Goal: Task Accomplishment & Management: Complete application form

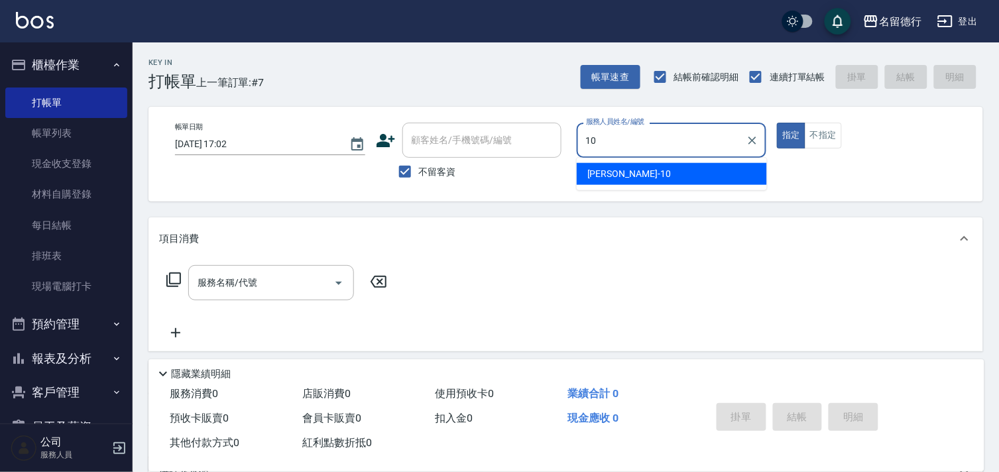
type input "婉如-10"
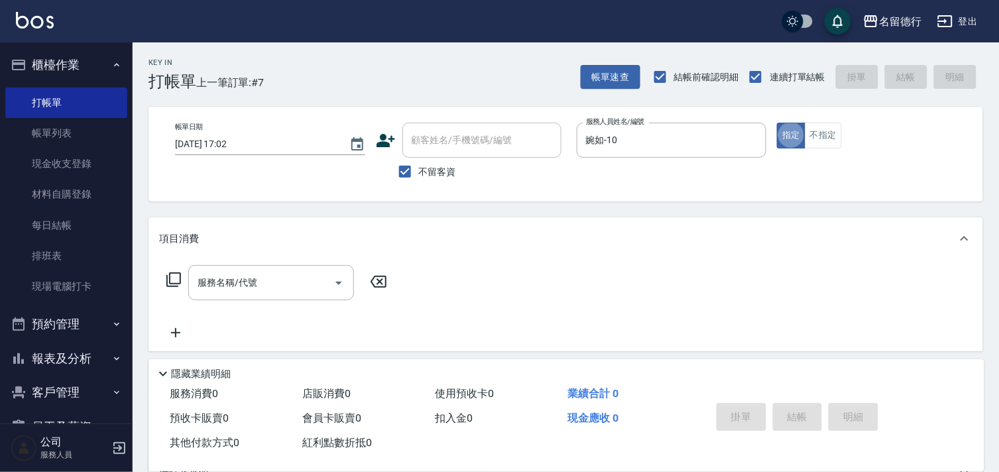
type button "true"
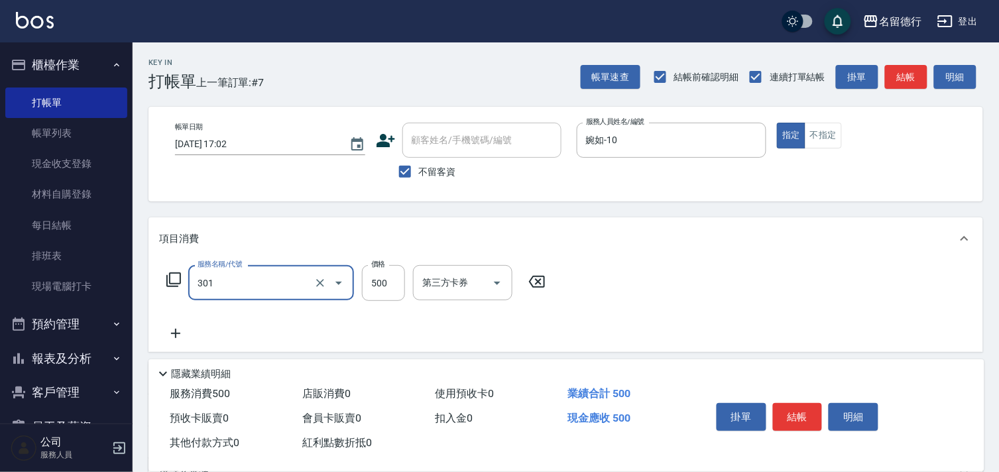
type input "剪髮(301)"
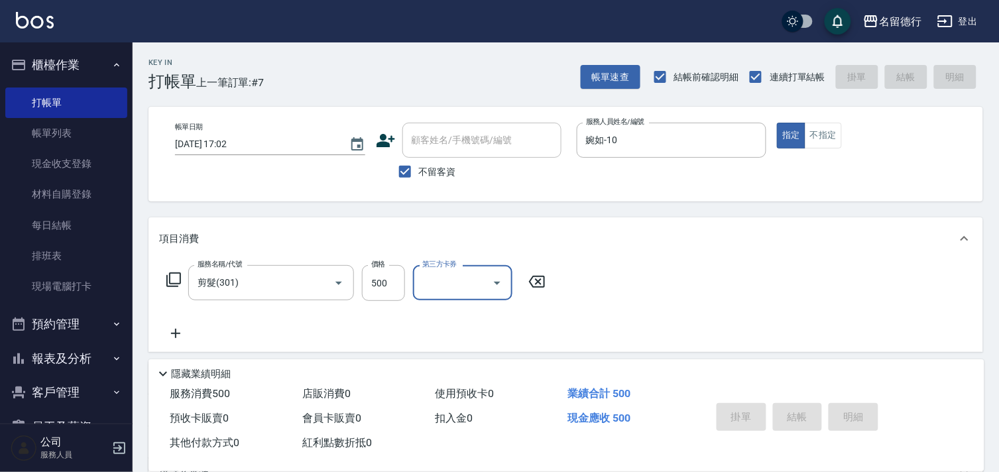
type input "[DATE] 18:52"
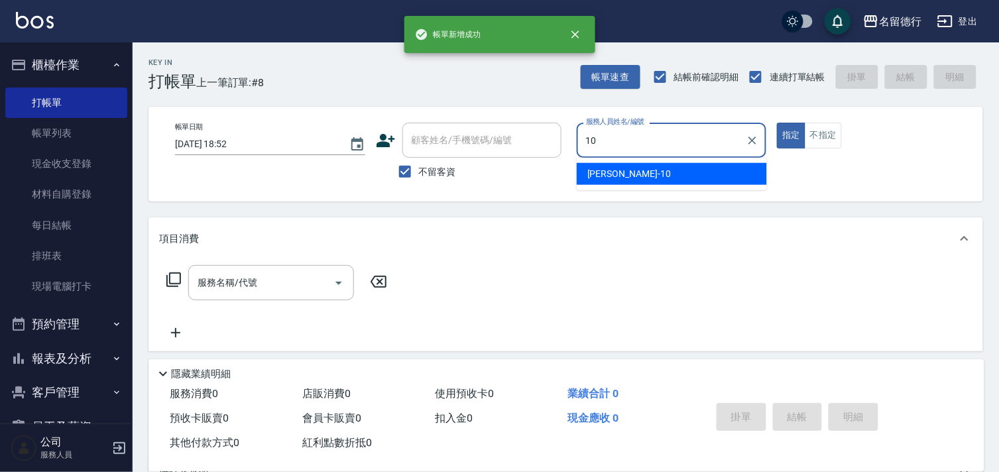
type input "婉如-10"
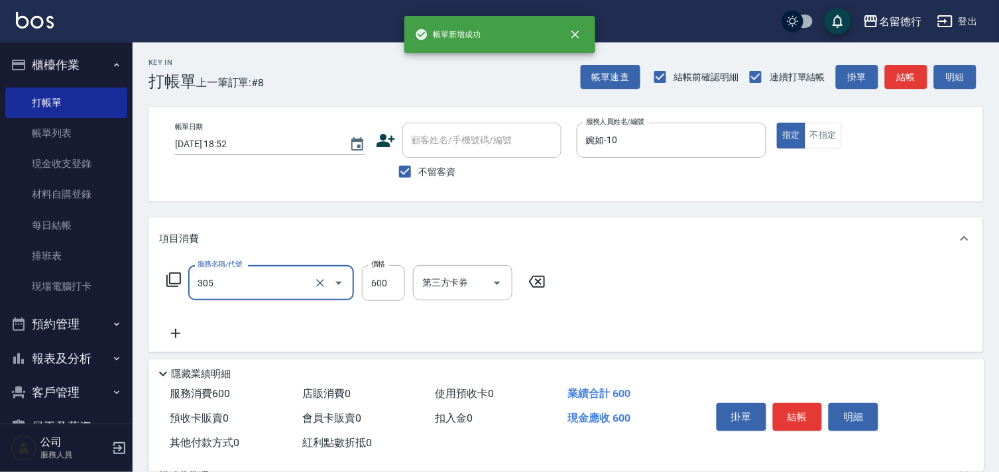
type input "剪髮(305)"
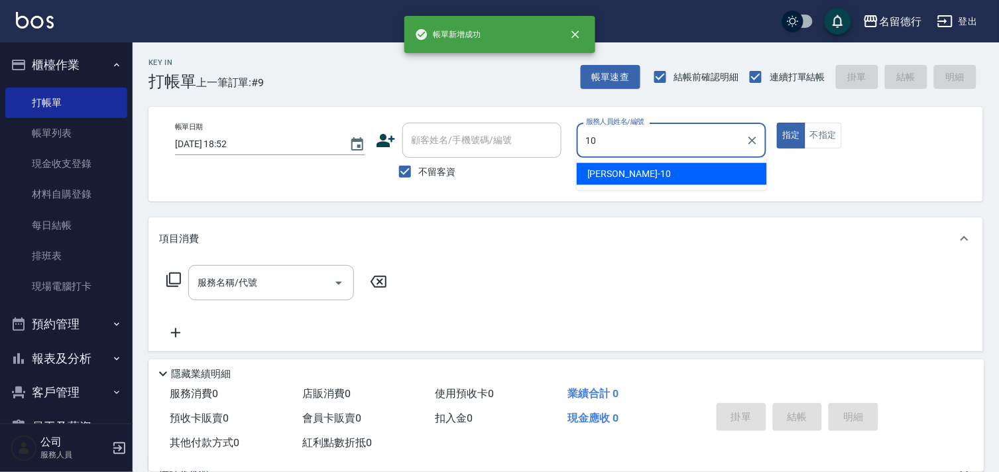
type input "婉如-10"
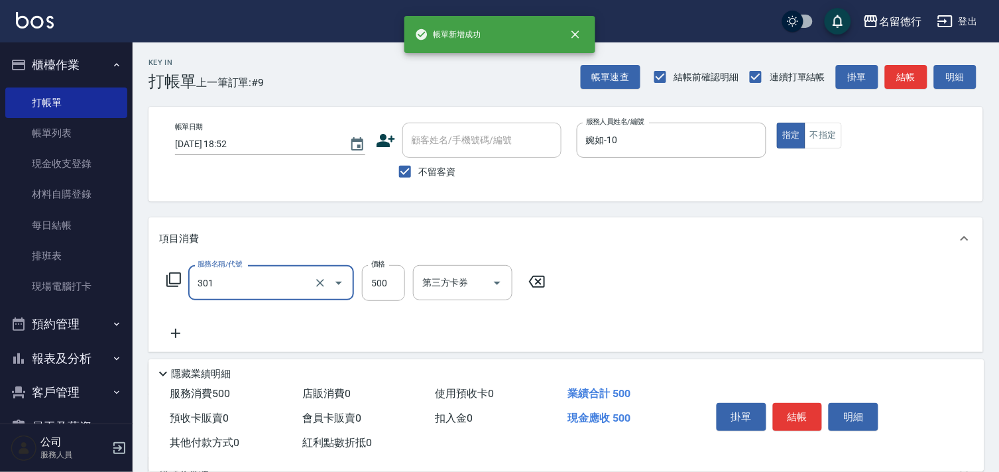
type input "剪髮(301)"
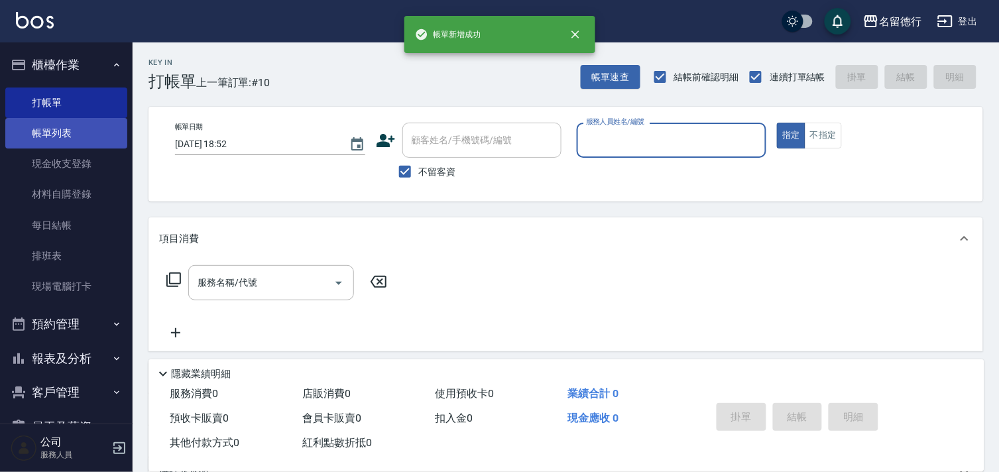
click at [50, 134] on link "帳單列表" at bounding box center [66, 133] width 122 height 31
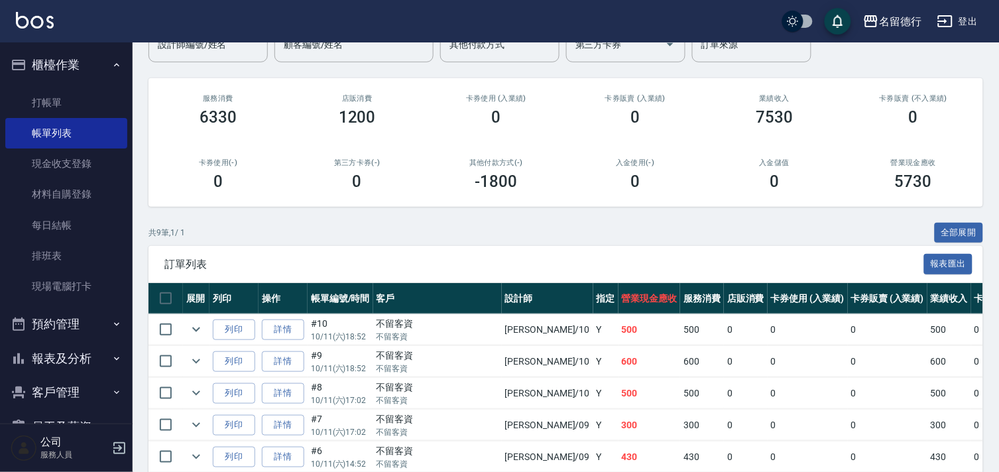
scroll to position [319, 0]
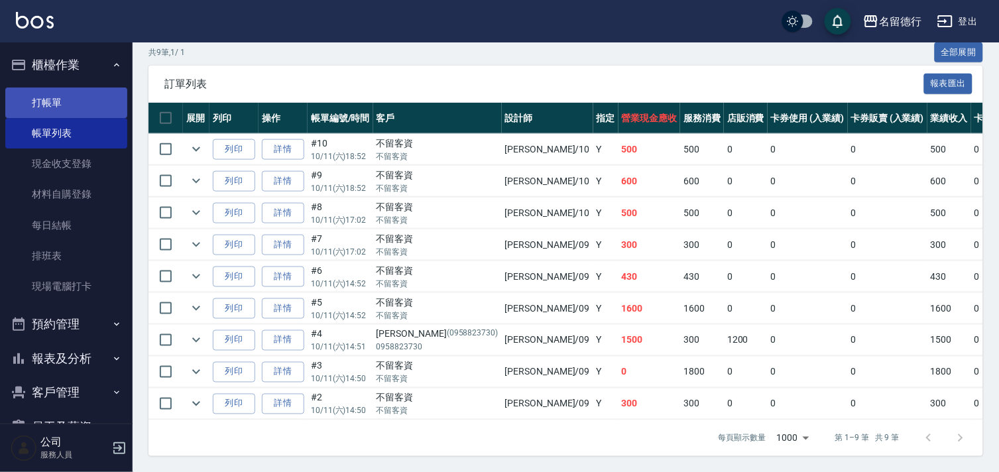
click at [41, 95] on link "打帳單" at bounding box center [66, 103] width 122 height 31
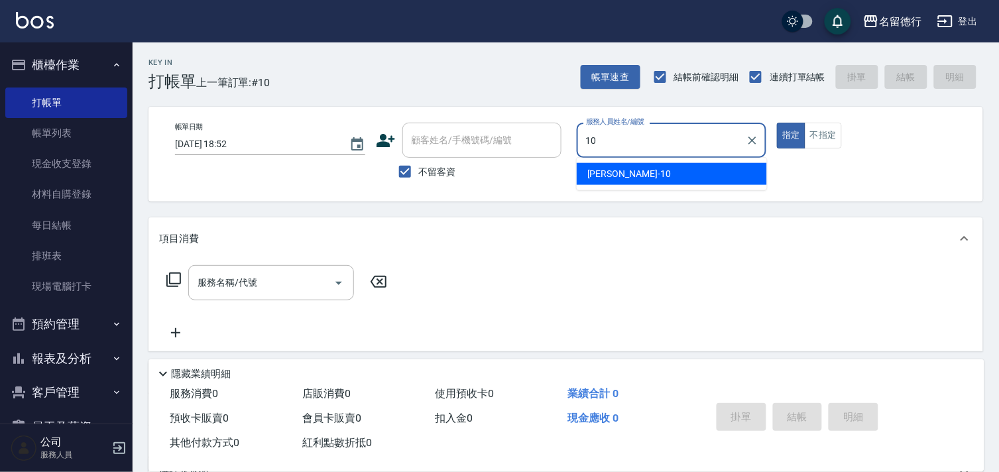
type input "婉如-10"
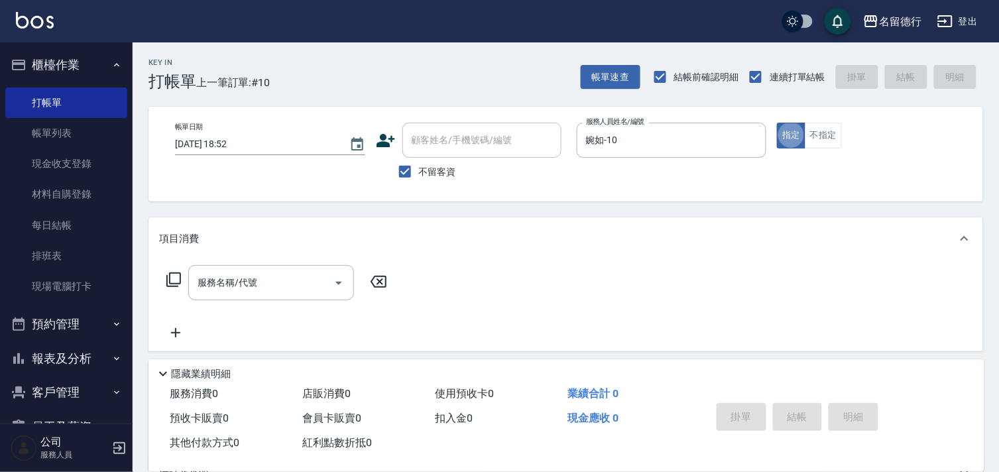
type button "true"
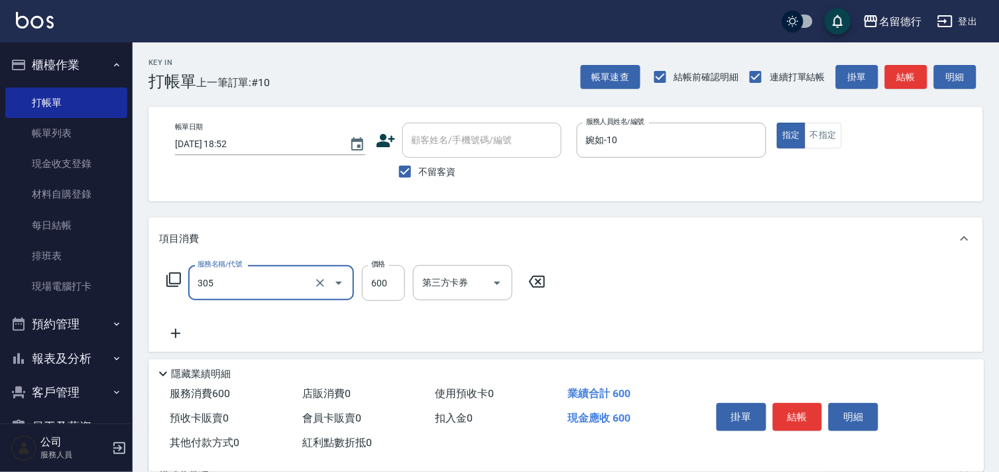
type input "剪髮(305)"
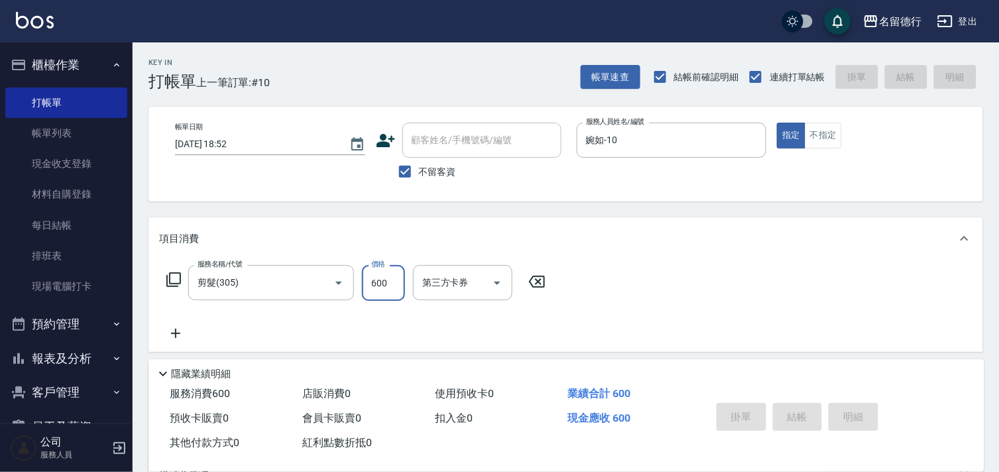
type input "[DATE] 18:53"
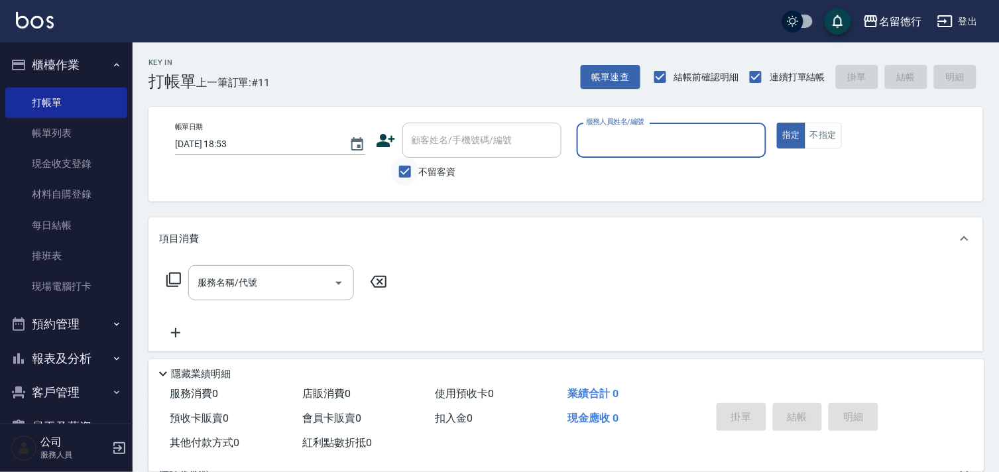
click at [402, 173] on input "不留客資" at bounding box center [405, 172] width 28 height 28
checkbox input "false"
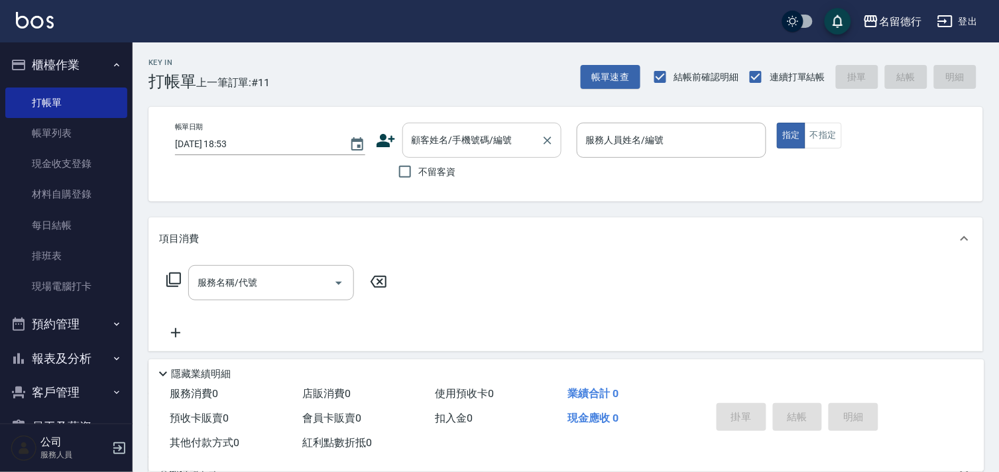
click at [419, 147] on input "顧客姓名/手機號碼/編號" at bounding box center [471, 140] width 127 height 23
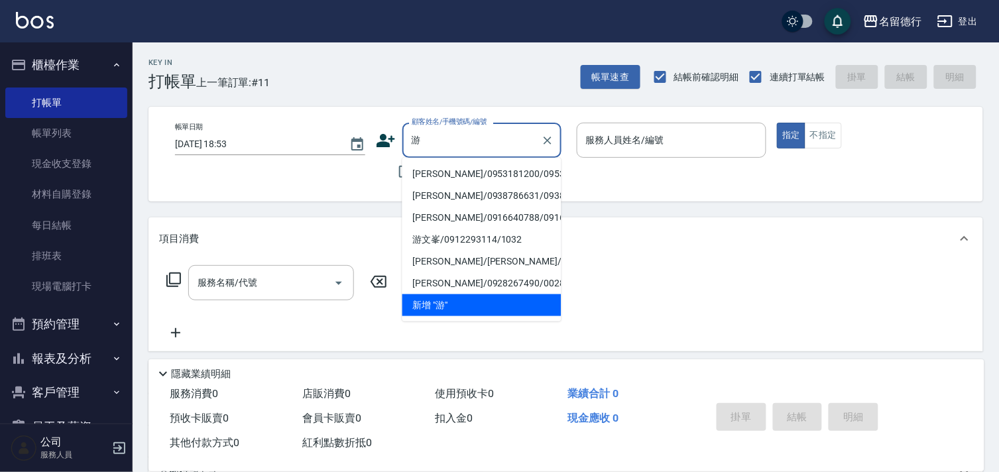
click at [422, 183] on li "[PERSON_NAME]/0953181200/0953181200" at bounding box center [481, 174] width 159 height 22
type input "[PERSON_NAME]/0953181200/0953181200"
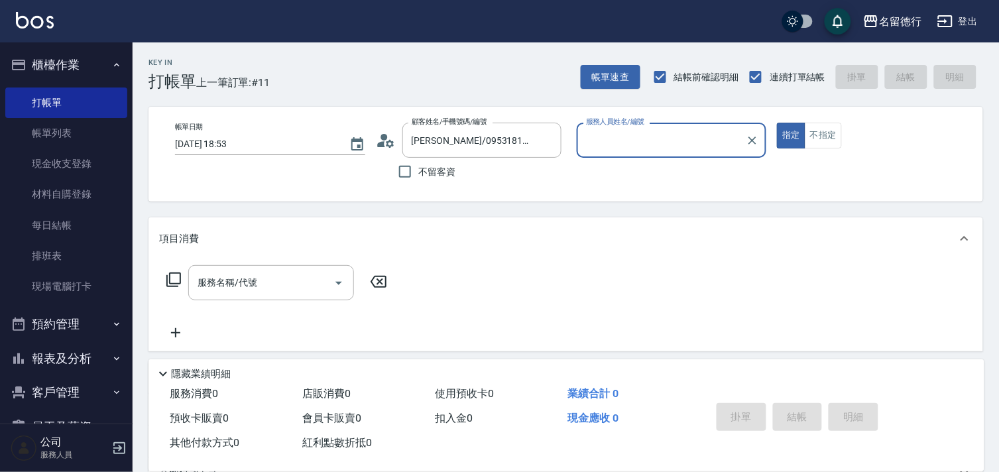
type input "婉如-10"
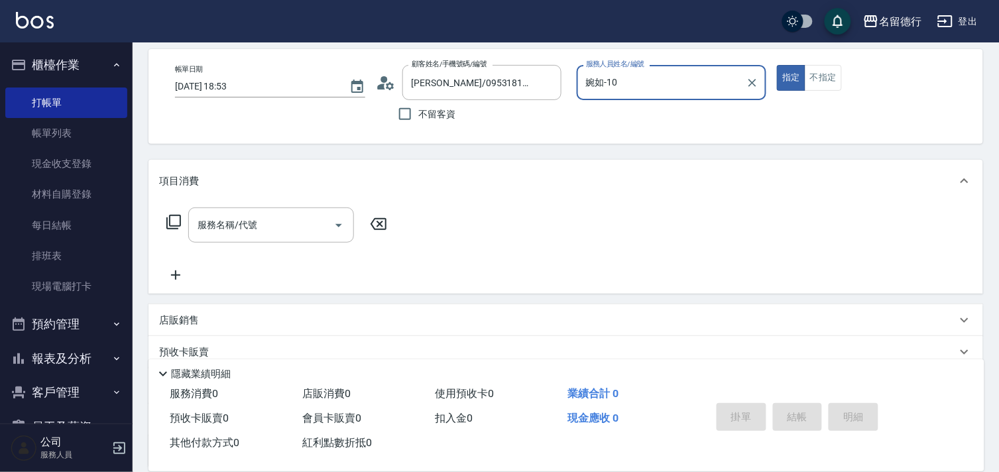
scroll to position [178, 0]
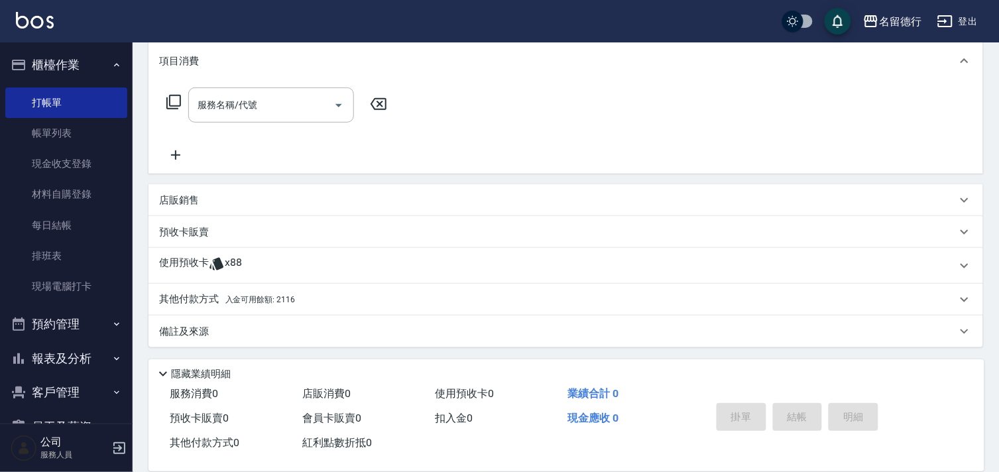
click at [189, 261] on p "使用預收卡" at bounding box center [184, 266] width 50 height 20
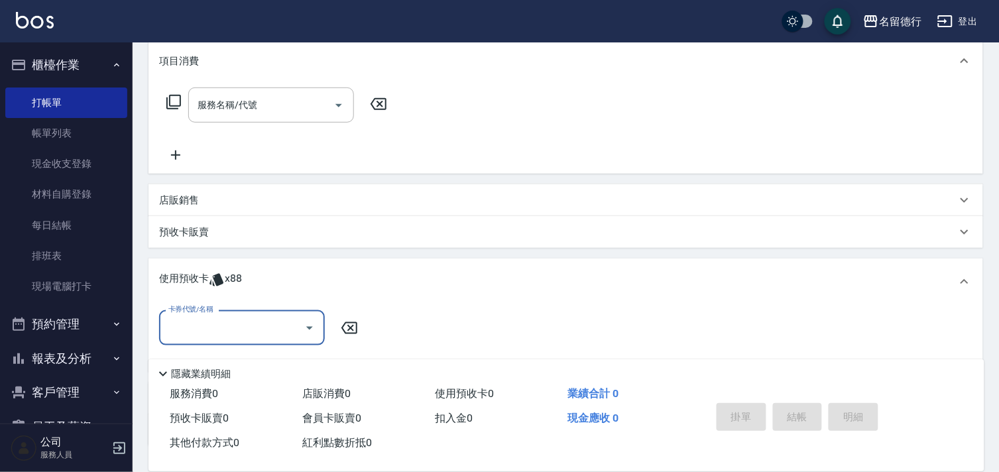
scroll to position [0, 0]
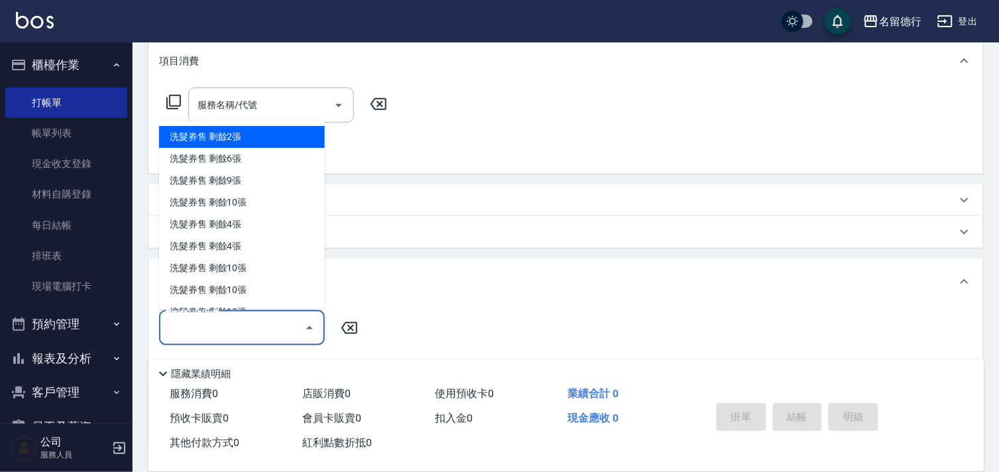
click at [176, 321] on input "卡券代號/名稱" at bounding box center [232, 327] width 134 height 23
click at [207, 135] on div "洗髮券售 剩餘2張" at bounding box center [242, 138] width 166 height 22
type input "洗髮券售"
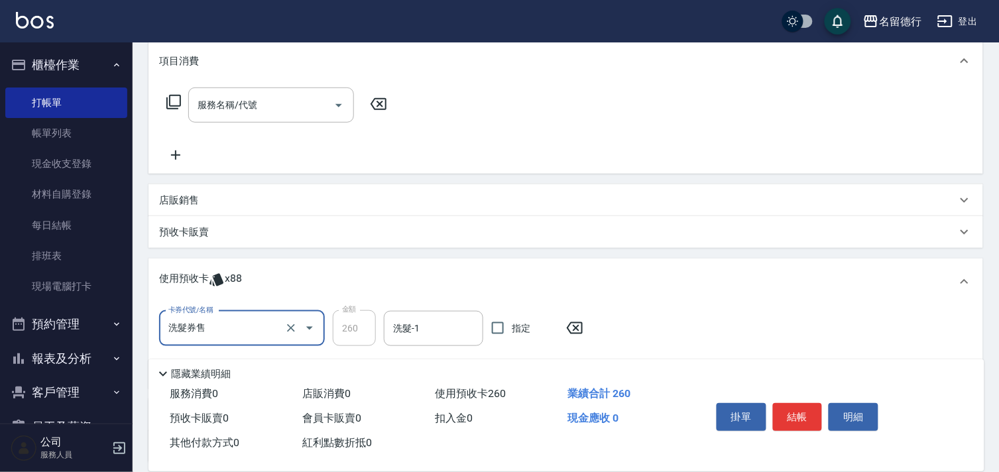
click at [229, 322] on input "洗髮券售" at bounding box center [223, 328] width 117 height 23
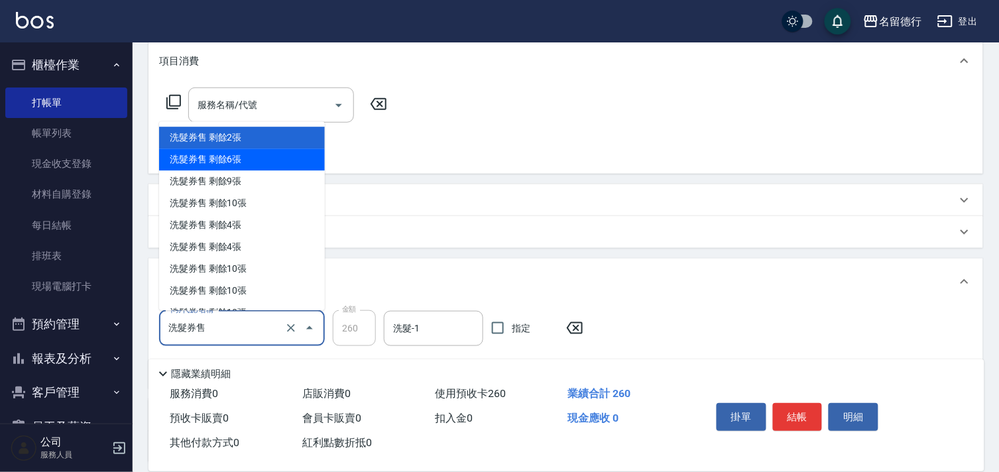
click at [193, 164] on div "洗髮券售 剩餘6張" at bounding box center [242, 160] width 166 height 22
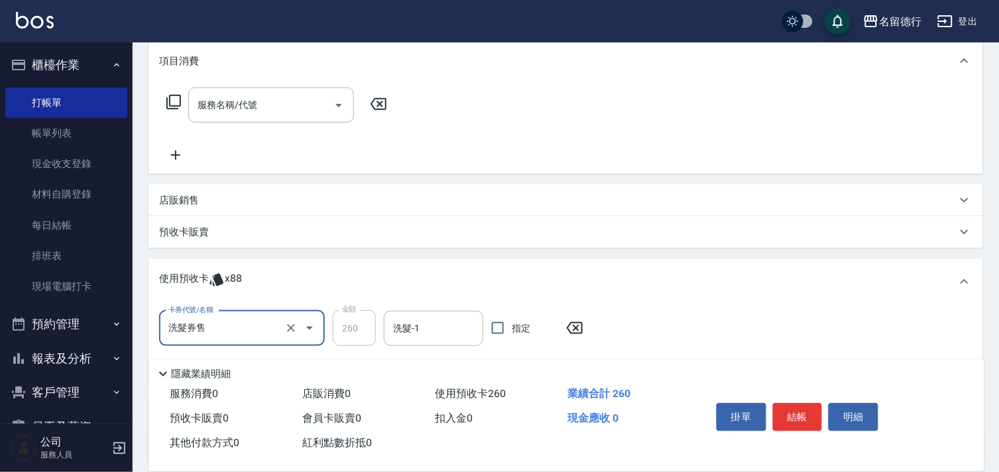
click at [224, 332] on input "洗髮券售" at bounding box center [223, 328] width 117 height 23
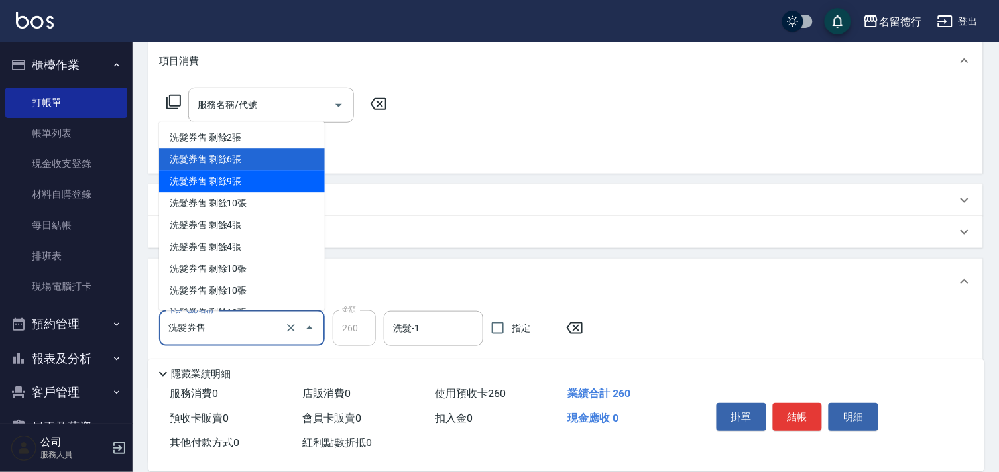
click at [187, 176] on div "洗髮券售 剩餘9張" at bounding box center [242, 182] width 166 height 22
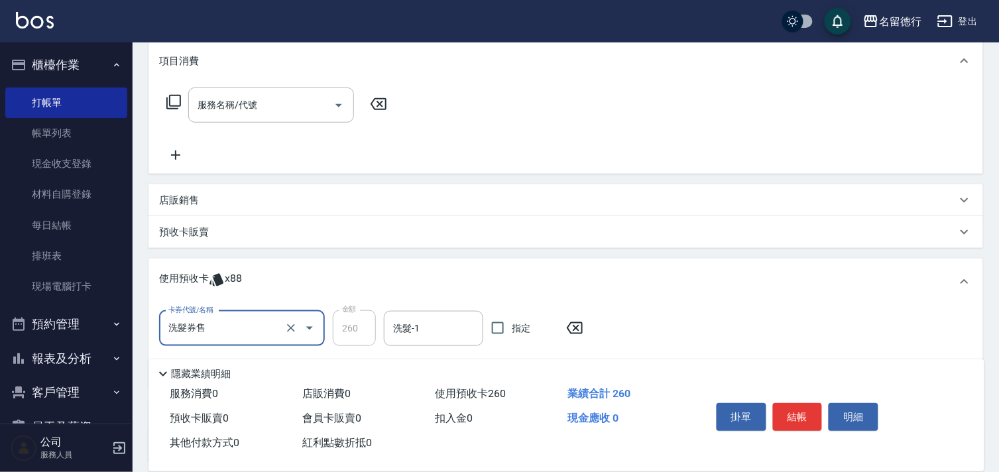
click at [214, 335] on input "洗髮券售" at bounding box center [223, 328] width 117 height 23
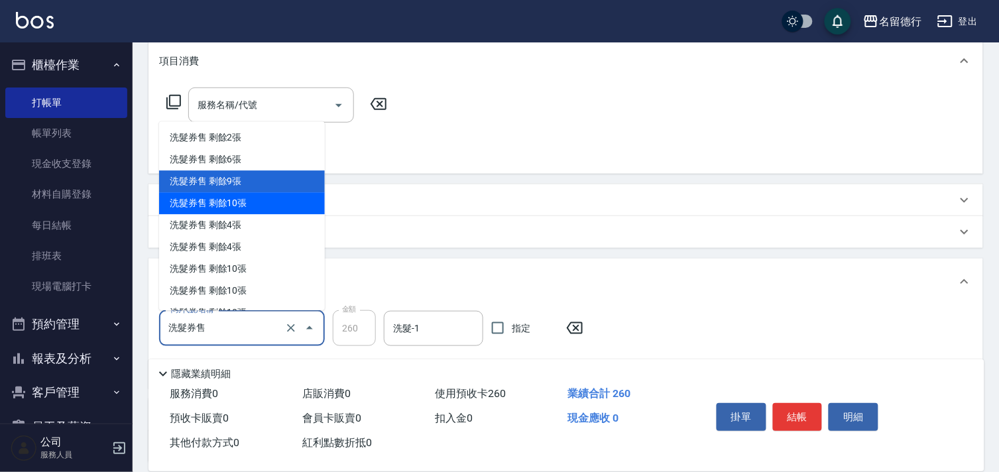
click at [191, 204] on div "洗髮券售 剩餘10張" at bounding box center [242, 204] width 166 height 22
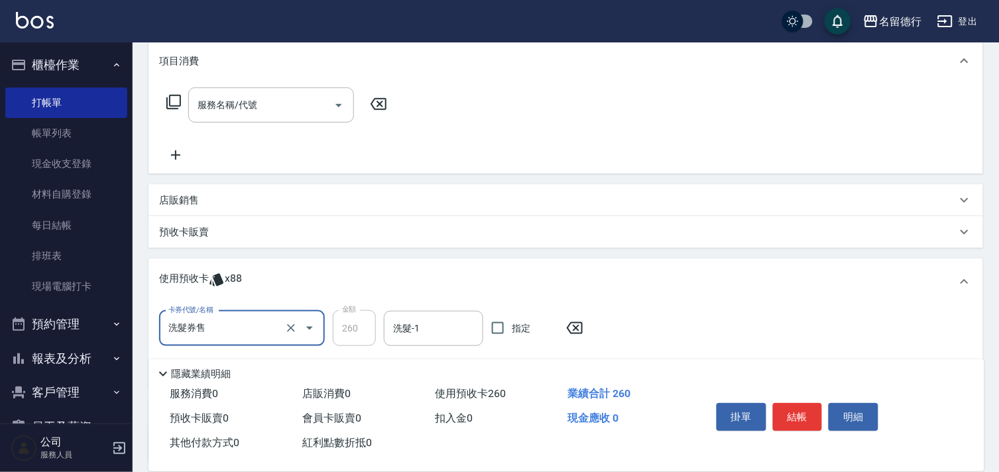
click at [229, 332] on input "洗髮券售" at bounding box center [223, 328] width 117 height 23
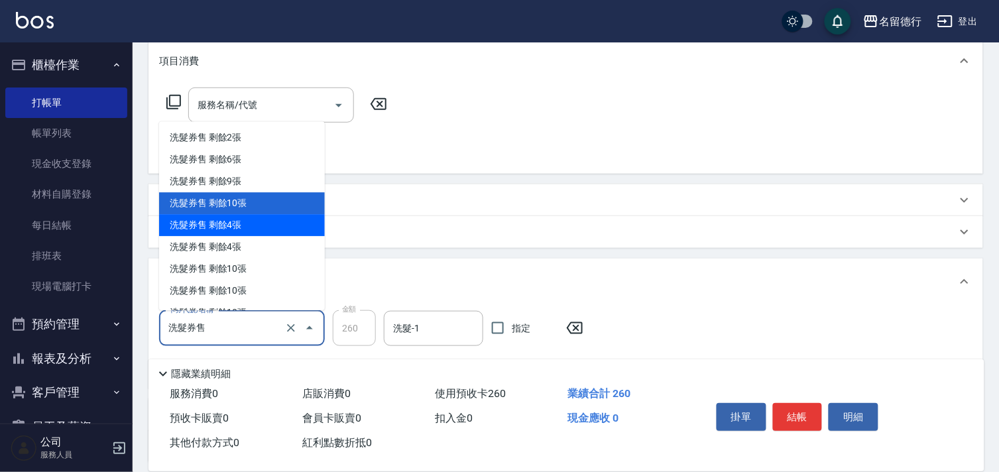
click at [187, 223] on div "洗髮券售 剩餘4張" at bounding box center [242, 226] width 166 height 22
type input "300"
click at [225, 328] on input "洗髮券售" at bounding box center [223, 328] width 117 height 23
click at [432, 328] on input "洗髮-1" at bounding box center [434, 328] width 88 height 23
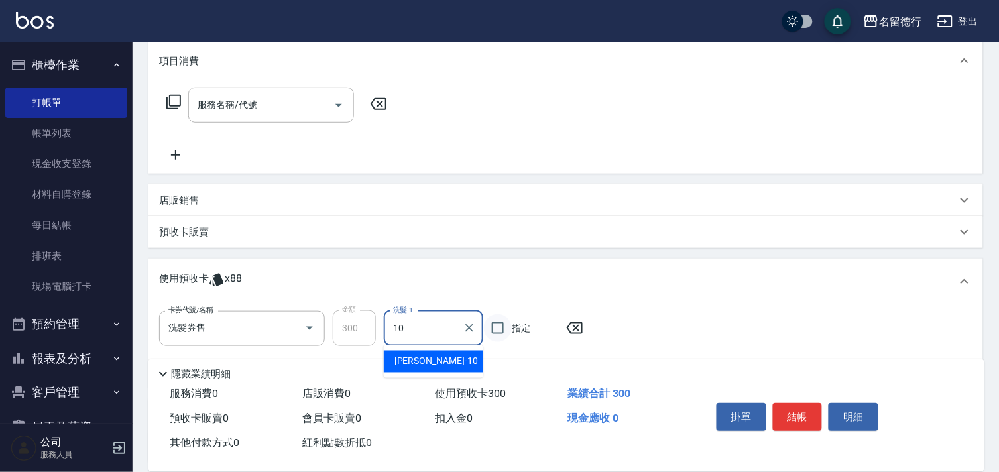
type input "婉如-10"
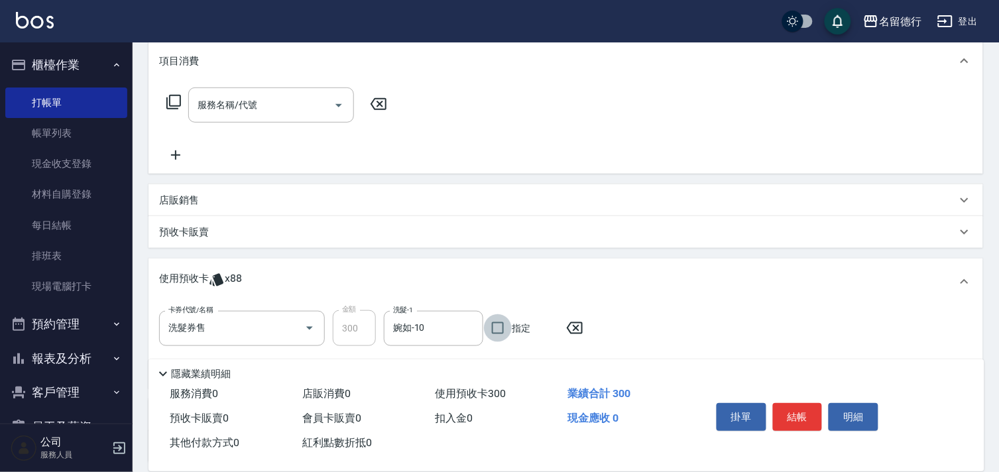
click at [503, 329] on input "指定" at bounding box center [498, 328] width 28 height 28
checkbox input "true"
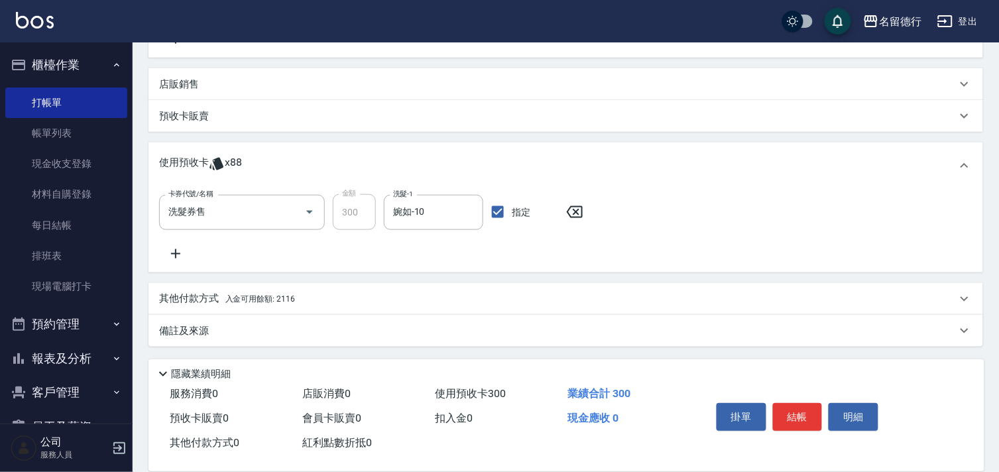
click at [235, 305] on p "其他付款方式 入金可用餘額: 2116" at bounding box center [227, 299] width 136 height 15
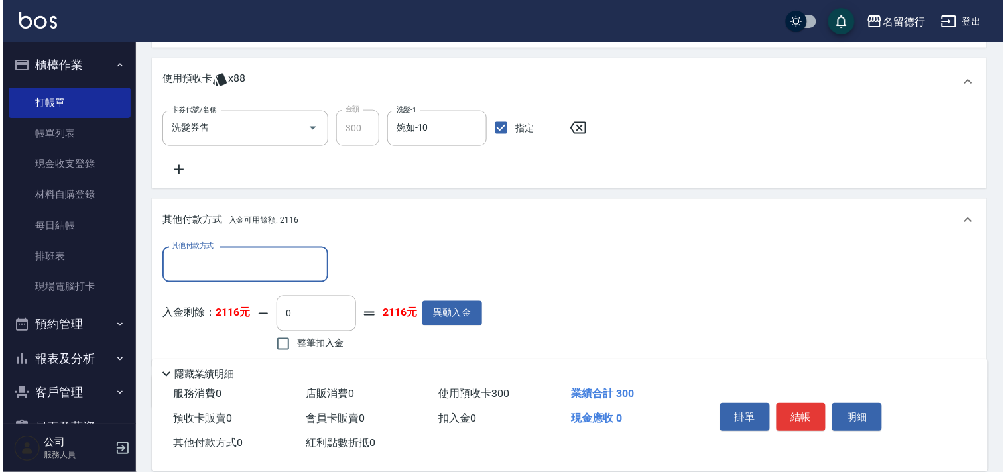
scroll to position [439, 0]
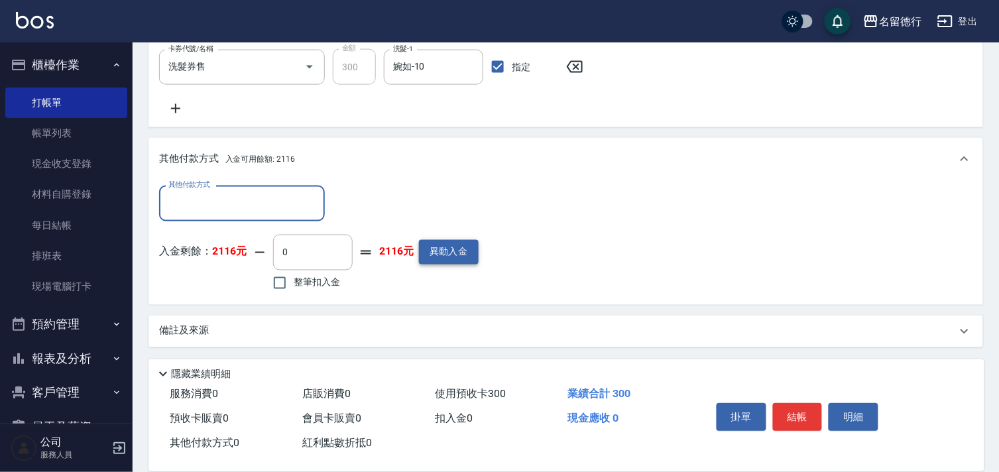
click at [429, 247] on button "異動入金" at bounding box center [449, 252] width 60 height 25
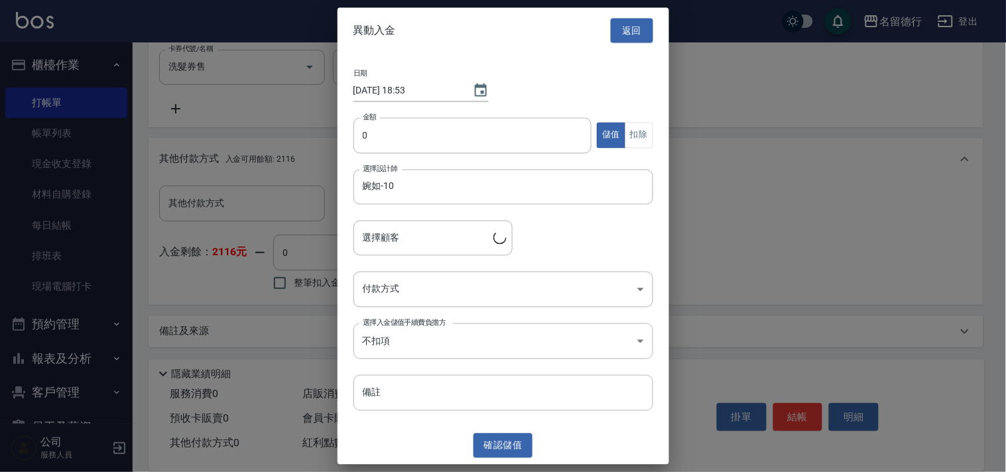
type input "[PERSON_NAME]/0953181200/0953181200"
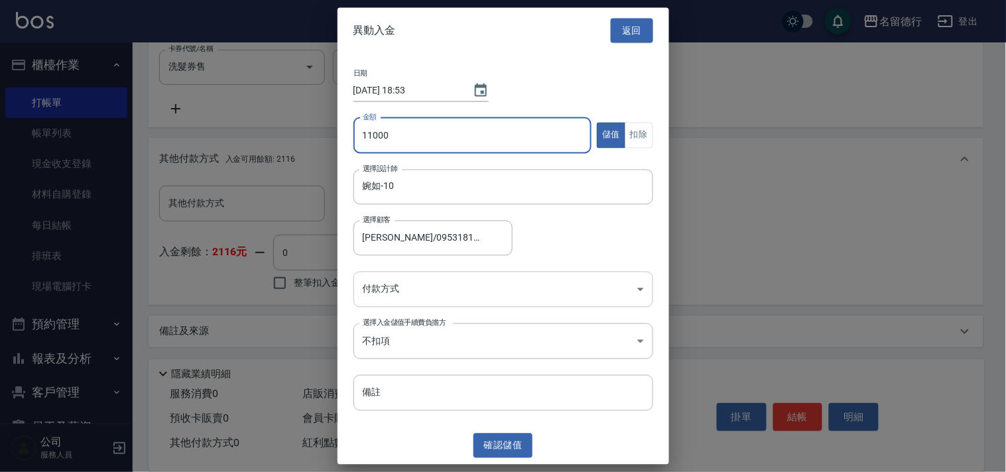
type input "11000"
click at [389, 292] on body "名留德行 登出 櫃檯作業 打帳單 帳單列表 現金收支登錄 材料自購登錄 每日結帳 排班表 現場電腦打卡 預約管理 預約管理 單日預約紀錄 單週預約紀錄 報表及…" at bounding box center [503, 17] width 1006 height 912
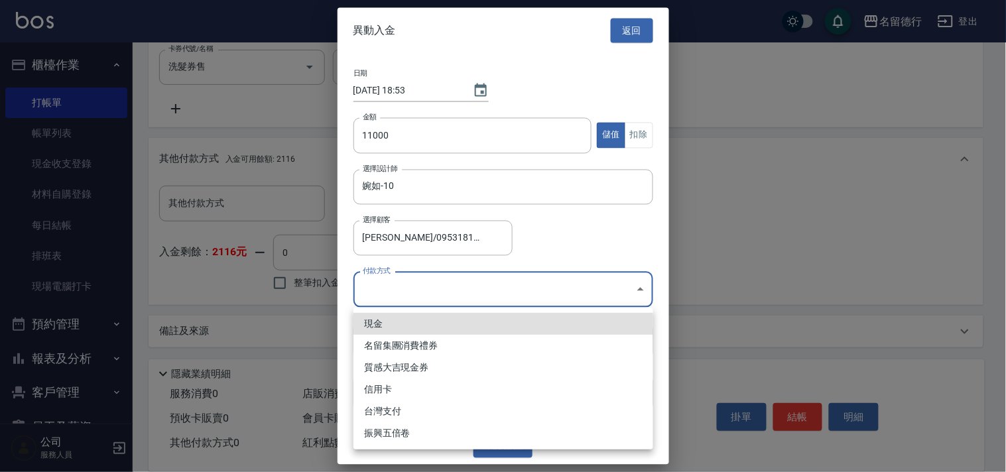
click at [380, 328] on li "現金" at bounding box center [503, 324] width 300 height 22
type input "現金"
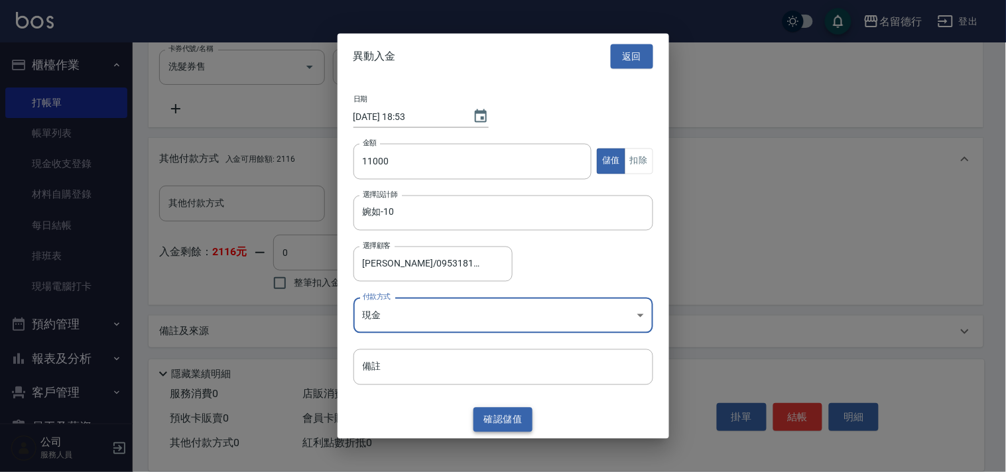
click at [499, 421] on button "確認 儲值" at bounding box center [503, 420] width 60 height 25
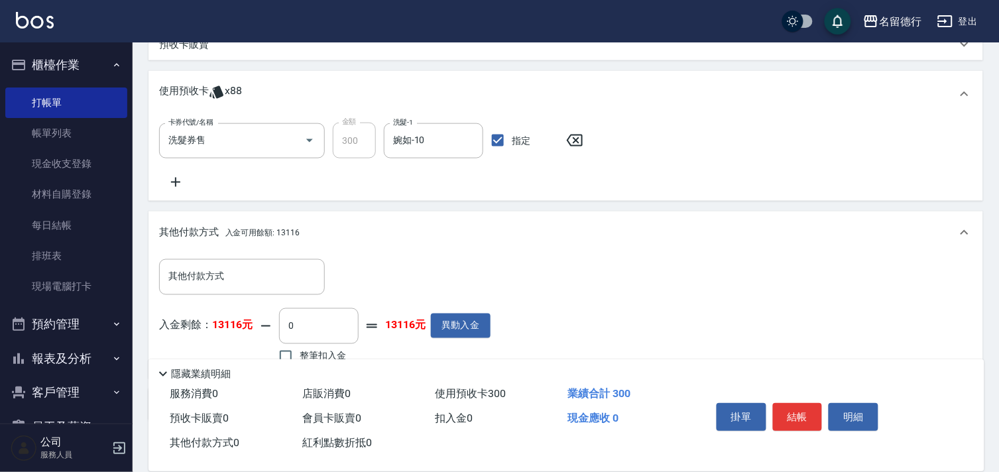
scroll to position [292, 0]
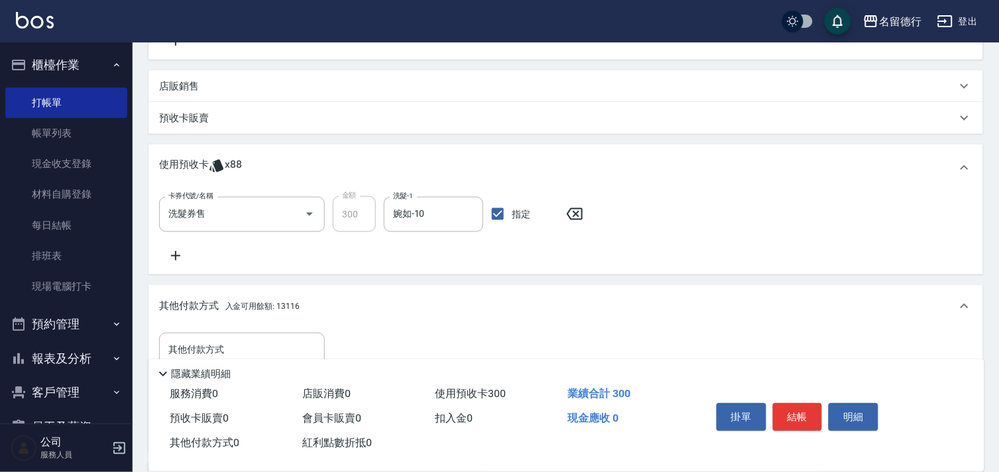
click at [188, 121] on p "預收卡販賣" at bounding box center [184, 118] width 50 height 14
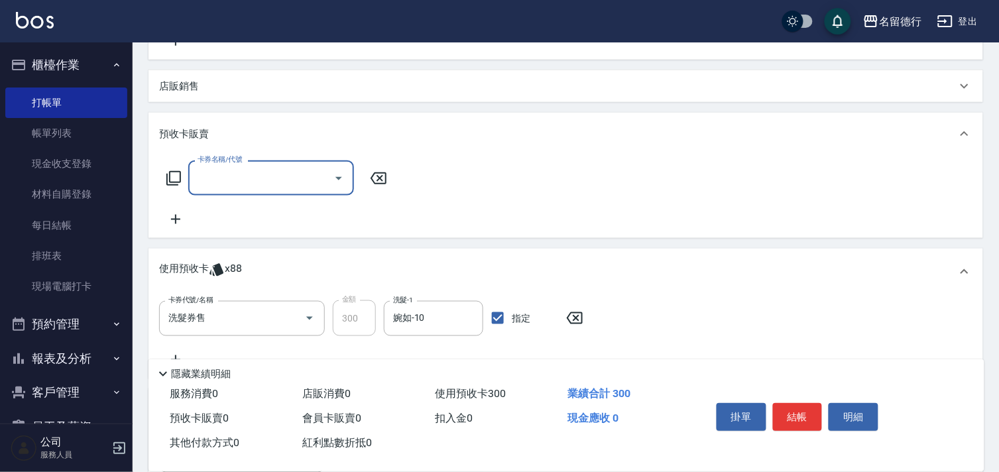
scroll to position [0, 0]
click at [168, 177] on icon at bounding box center [174, 178] width 16 height 16
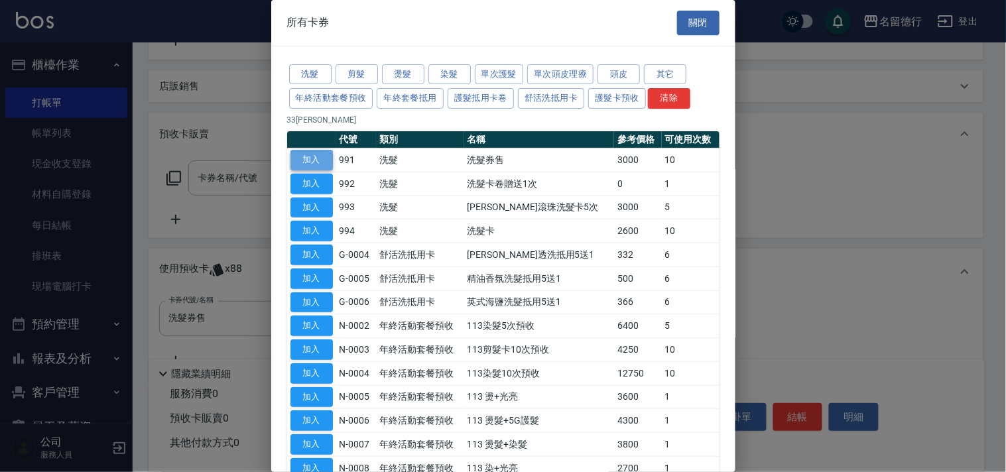
click at [315, 156] on button "加入" at bounding box center [311, 160] width 42 height 21
type input "洗髮券售(991)"
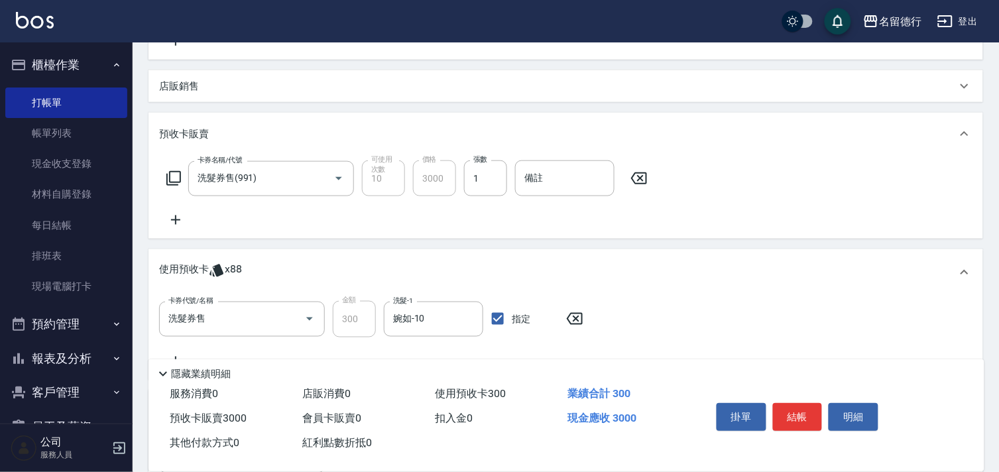
scroll to position [544, 0]
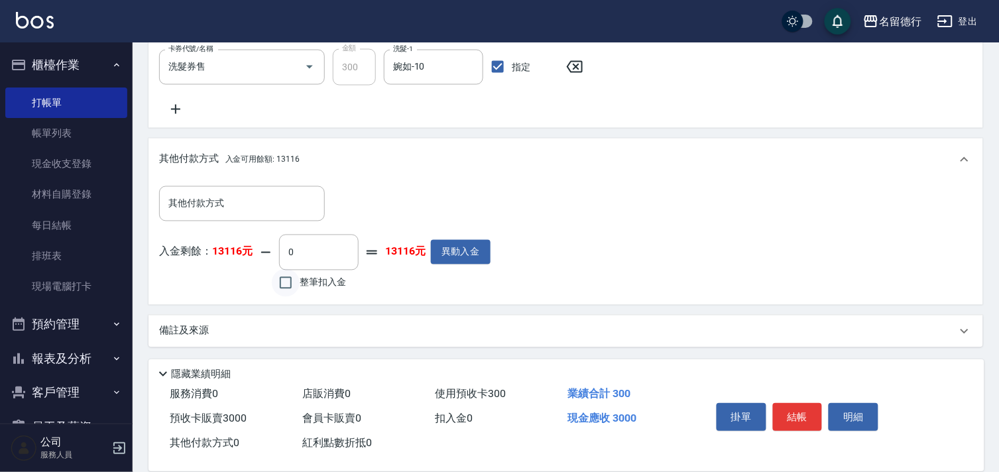
click at [285, 284] on input "整筆扣入金" at bounding box center [286, 283] width 28 height 28
checkbox input "true"
type input "3000"
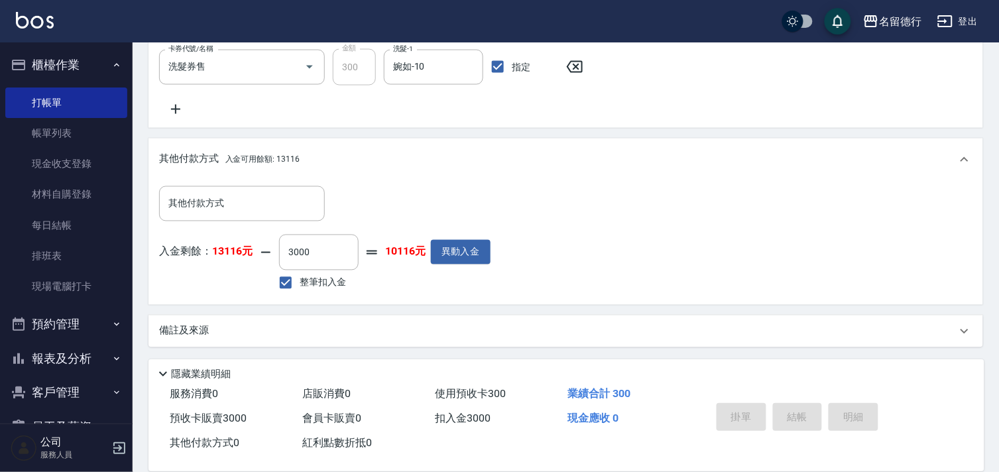
type input "[DATE] 18:54"
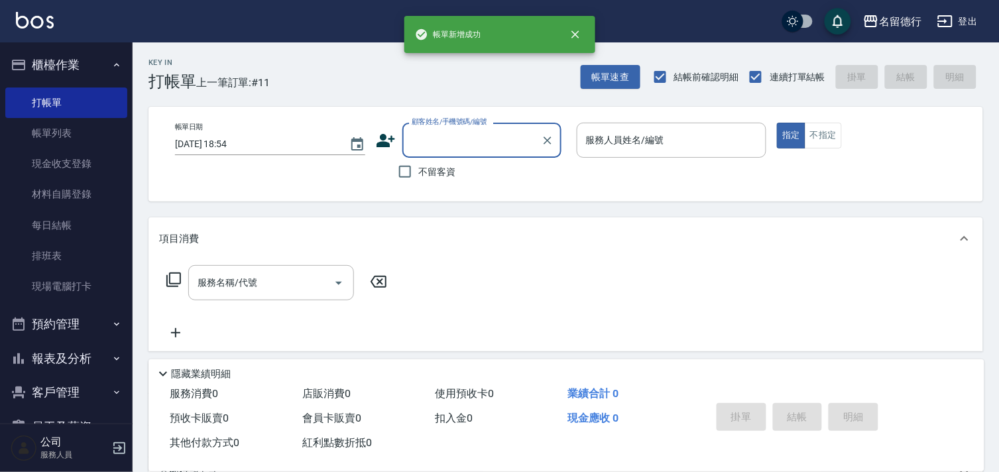
scroll to position [0, 0]
click at [403, 178] on input "不留客資" at bounding box center [405, 172] width 28 height 28
checkbox input "true"
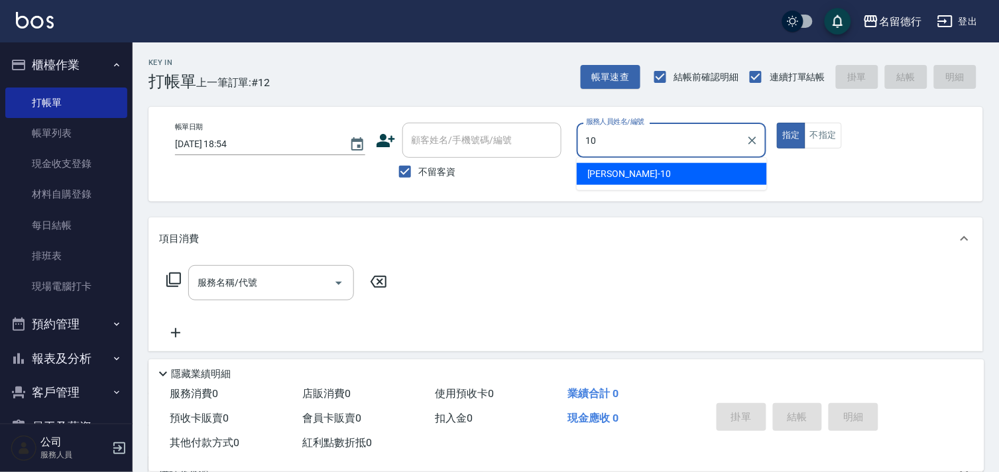
type input "婉如-10"
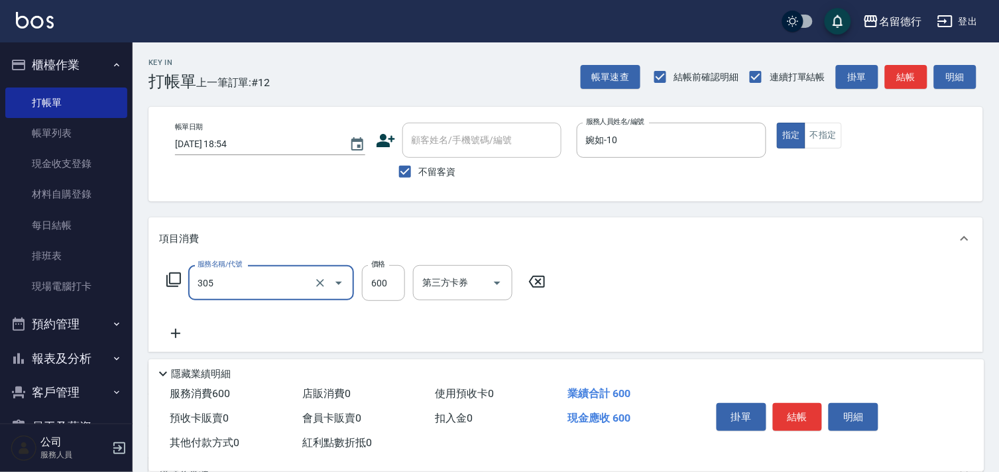
type input "剪髮(305)"
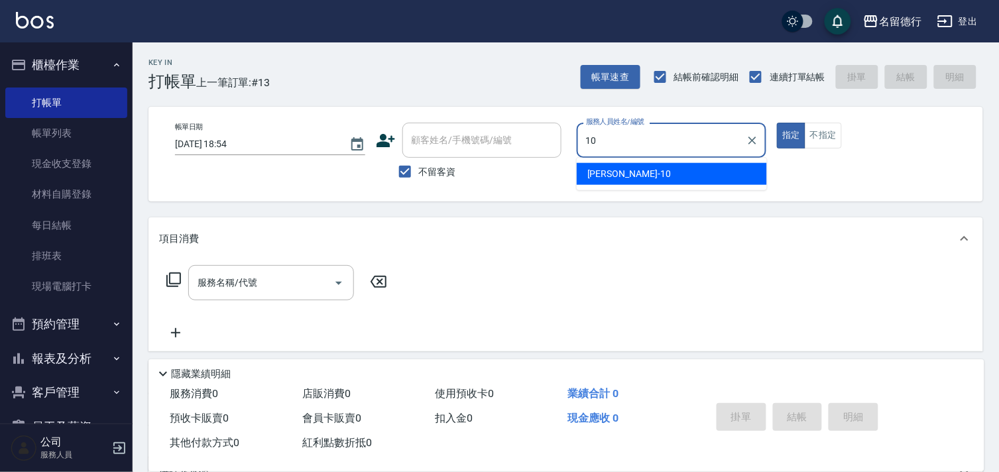
type input "婉如-10"
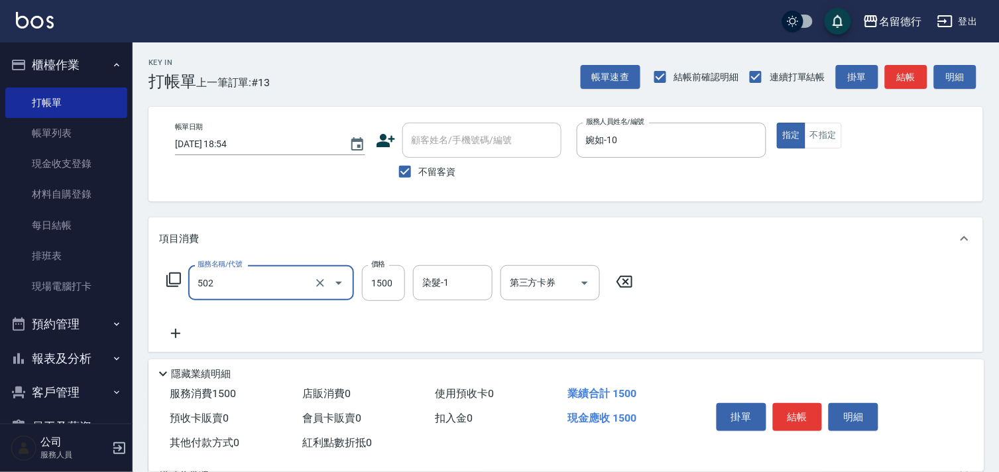
type input "染髮(502)"
type input "1000"
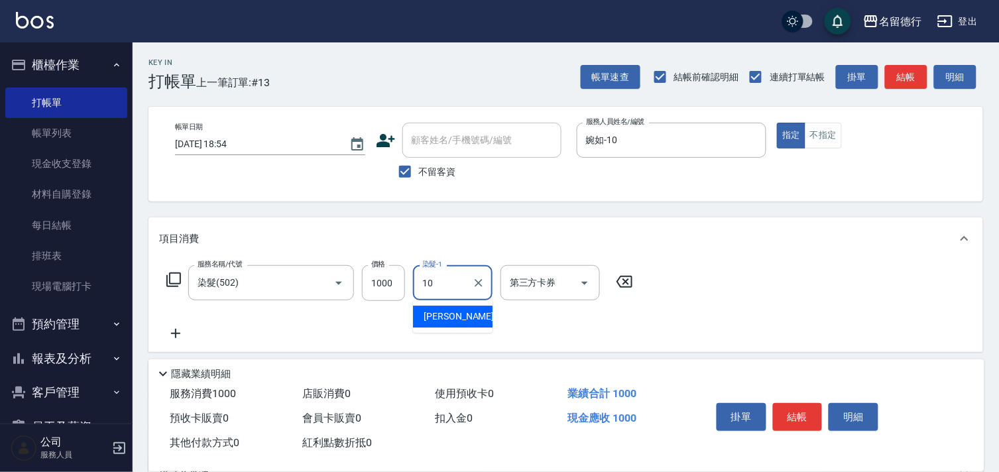
type input "婉如-10"
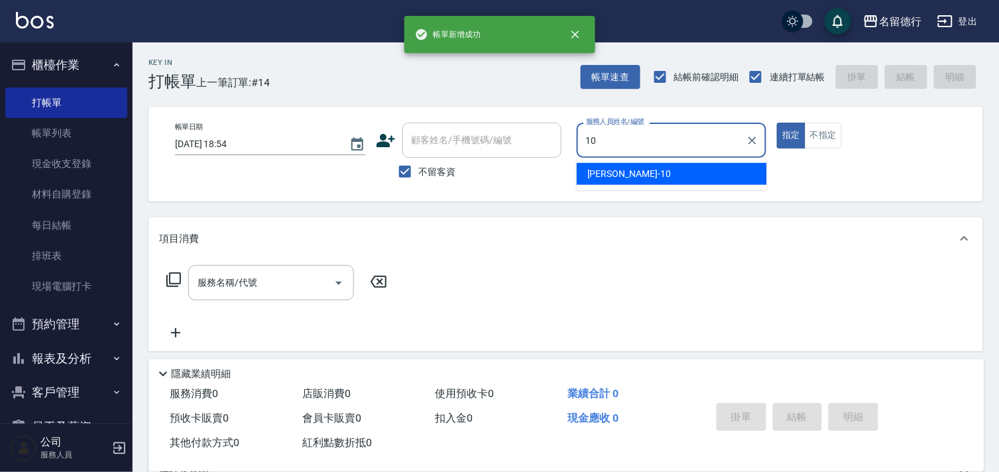
type input "婉如-10"
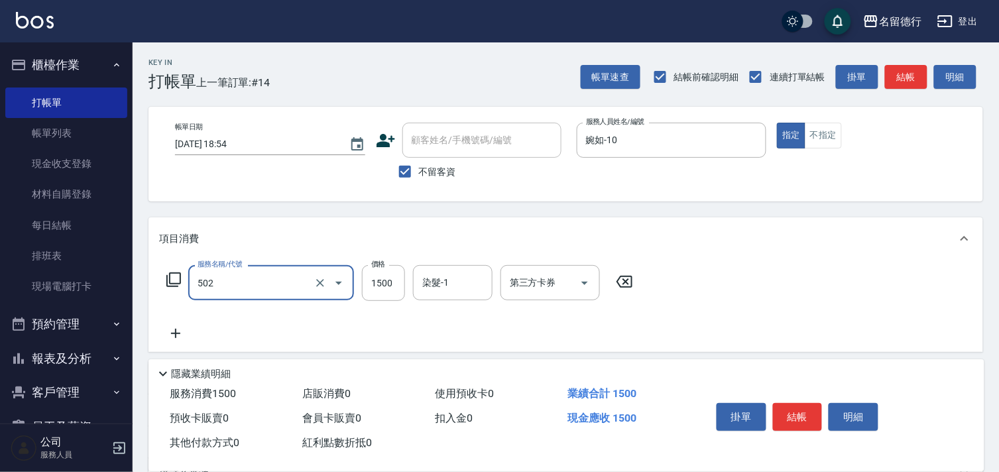
type input "染髮(502)"
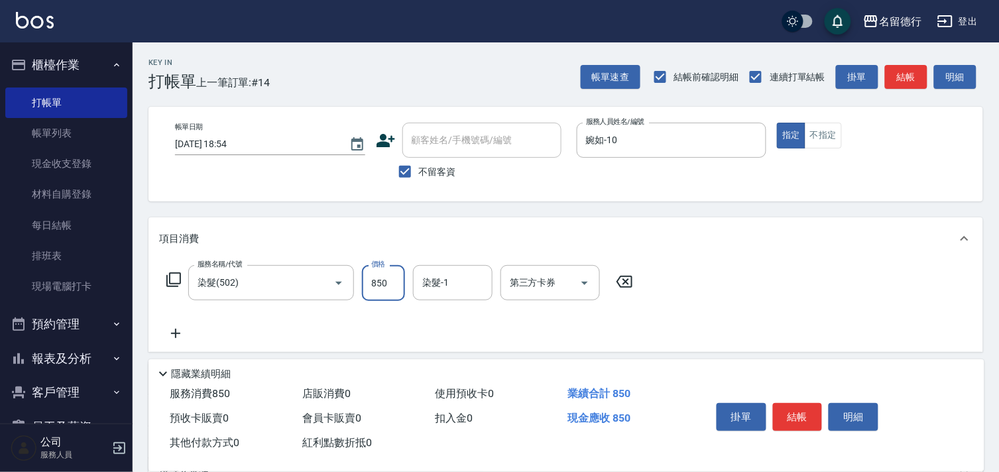
type input "850"
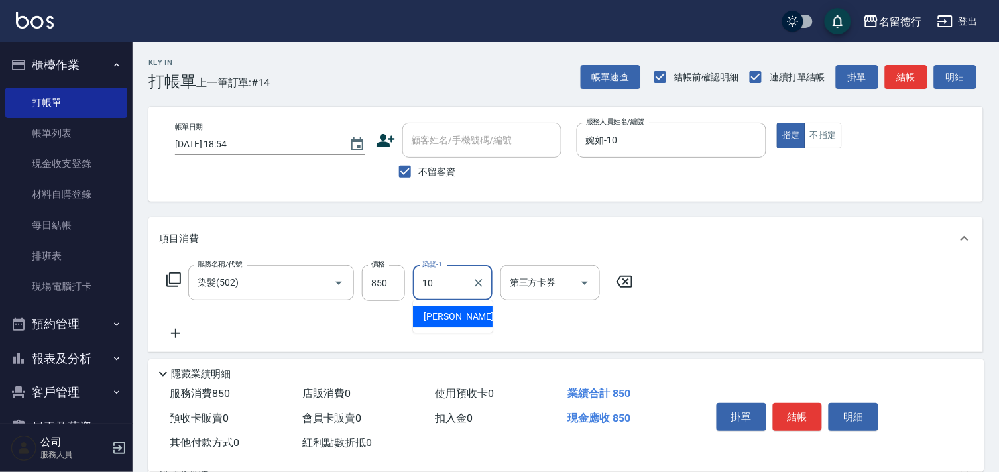
type input "婉如-10"
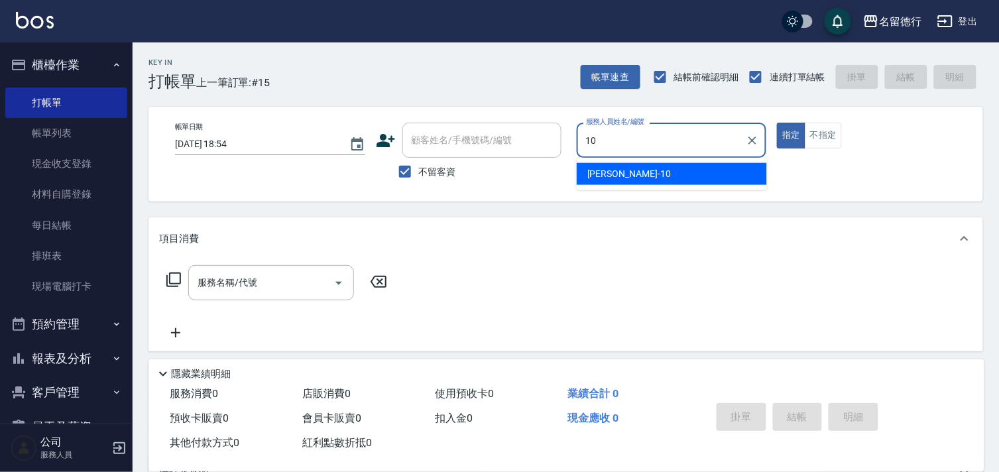
type input "婉如-10"
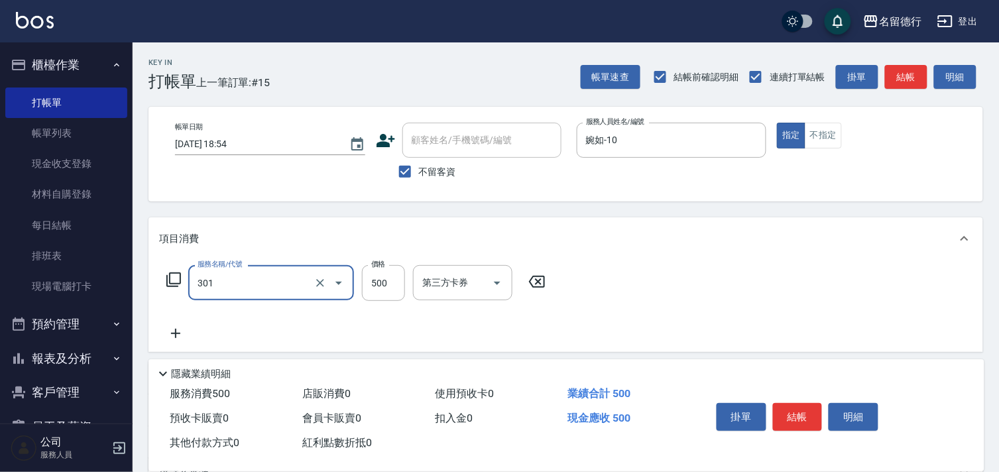
type input "剪髮(301)"
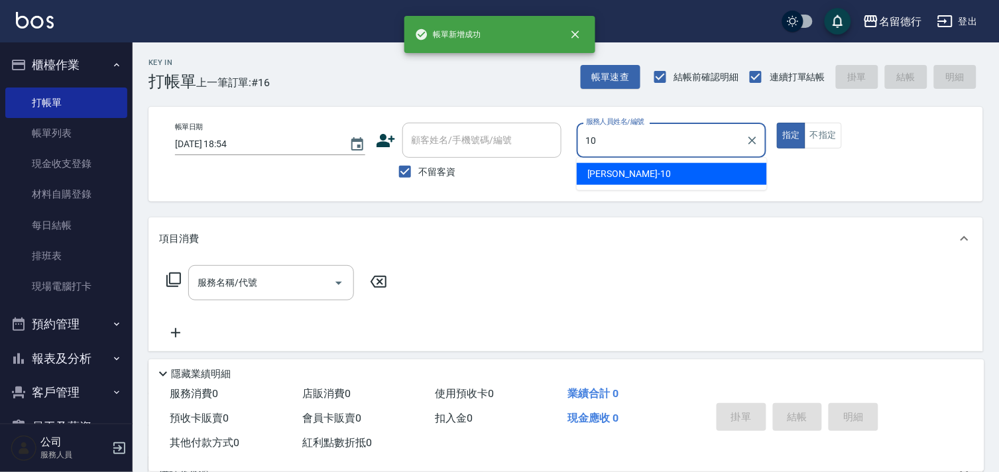
type input "婉如-10"
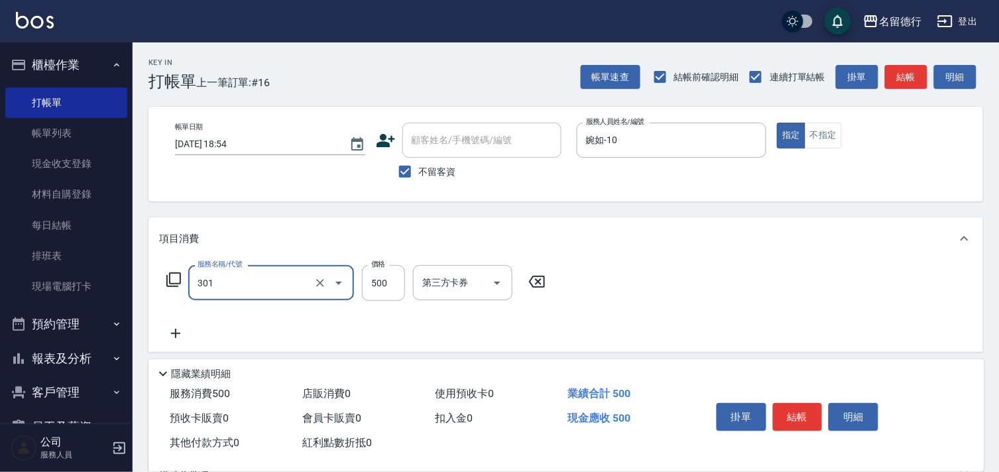
type input "剪髮(301)"
type input "550"
